Goal: Find specific page/section

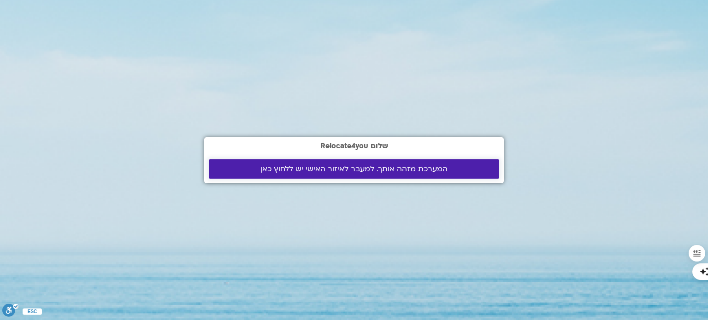
click at [290, 165] on span "המערכת מזהה אותך. למעבר לאיזור האישי יש ללחוץ כאן" at bounding box center [353, 169] width 187 height 8
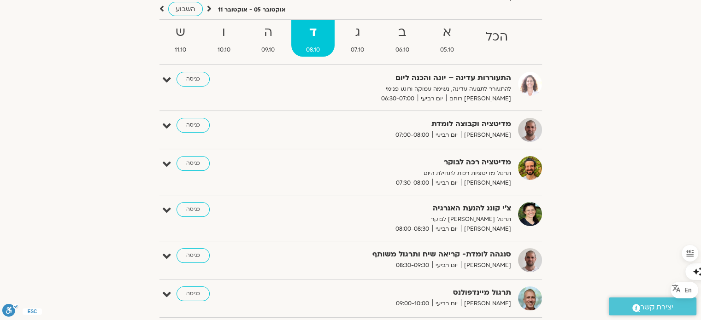
scroll to position [184, 0]
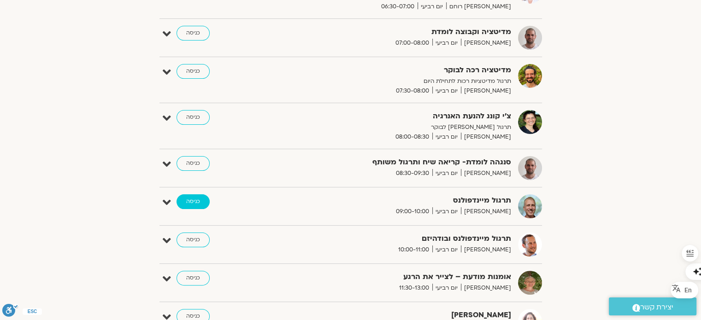
click at [191, 198] on link "כניסה" at bounding box center [193, 202] width 33 height 15
